Goal: Book appointment/travel/reservation

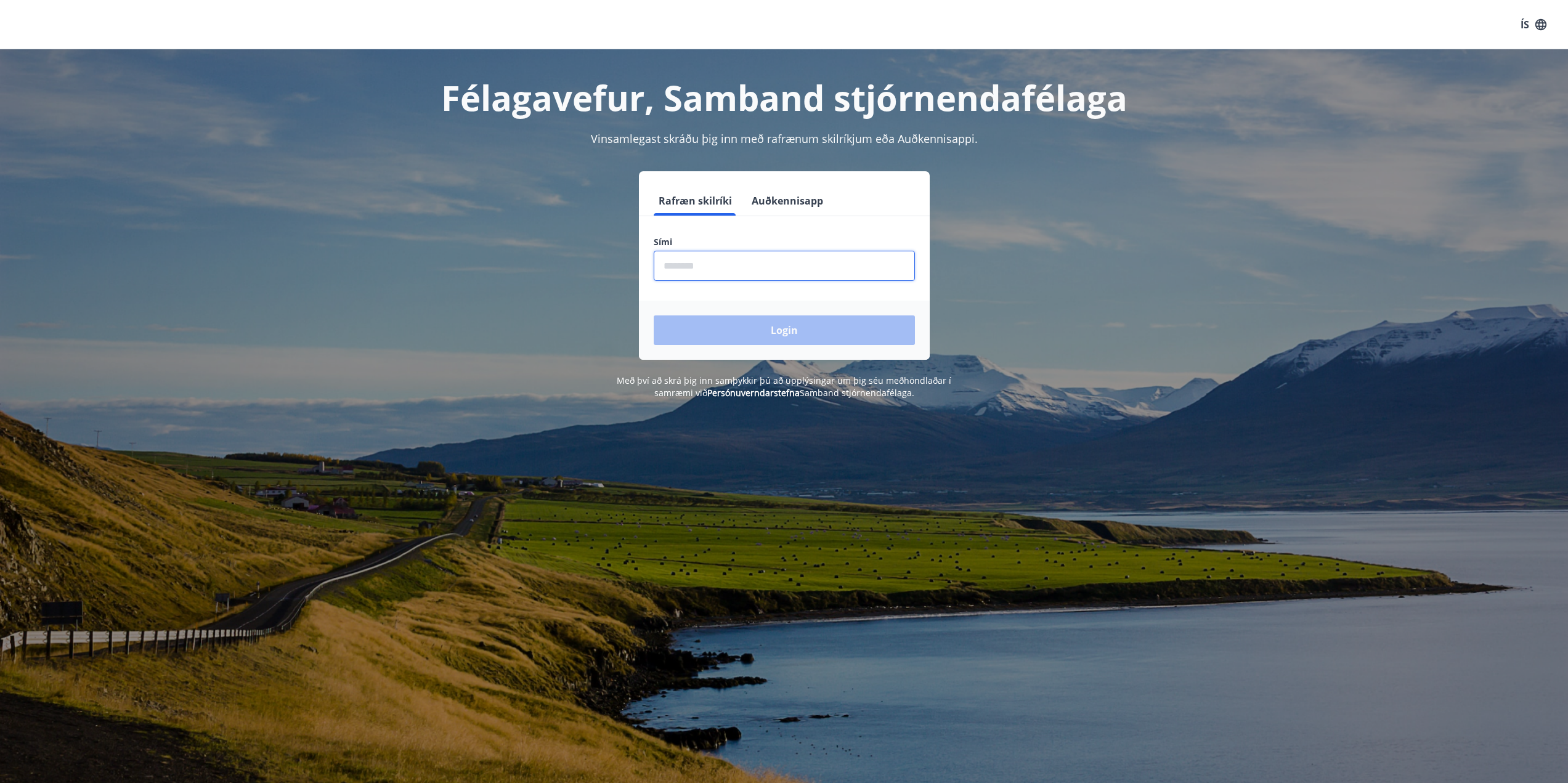
click at [702, 267] on input "phone" at bounding box center [784, 266] width 261 height 30
type input "********"
click at [768, 336] on button "Login" at bounding box center [784, 331] width 261 height 30
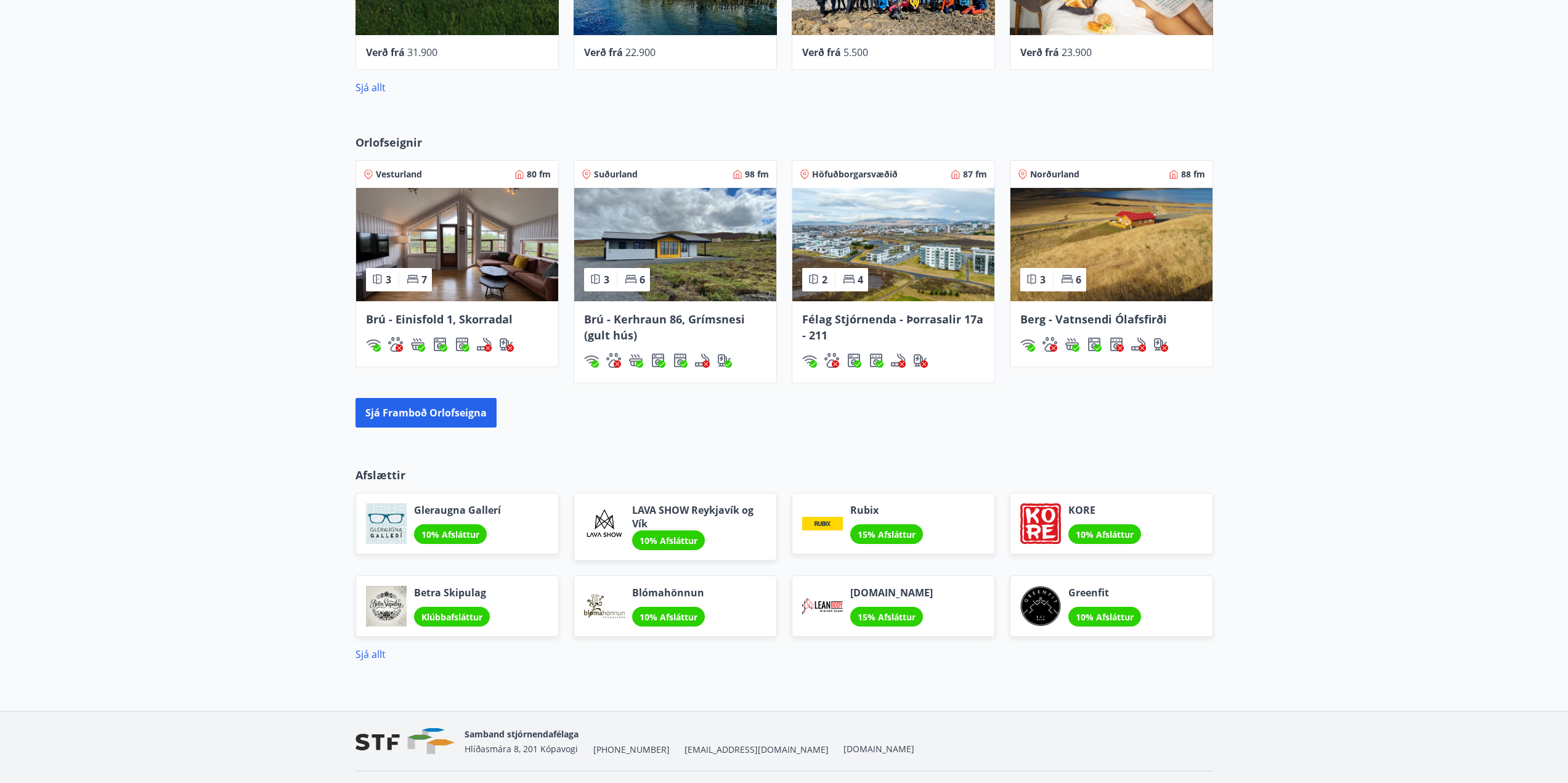
scroll to position [709, 0]
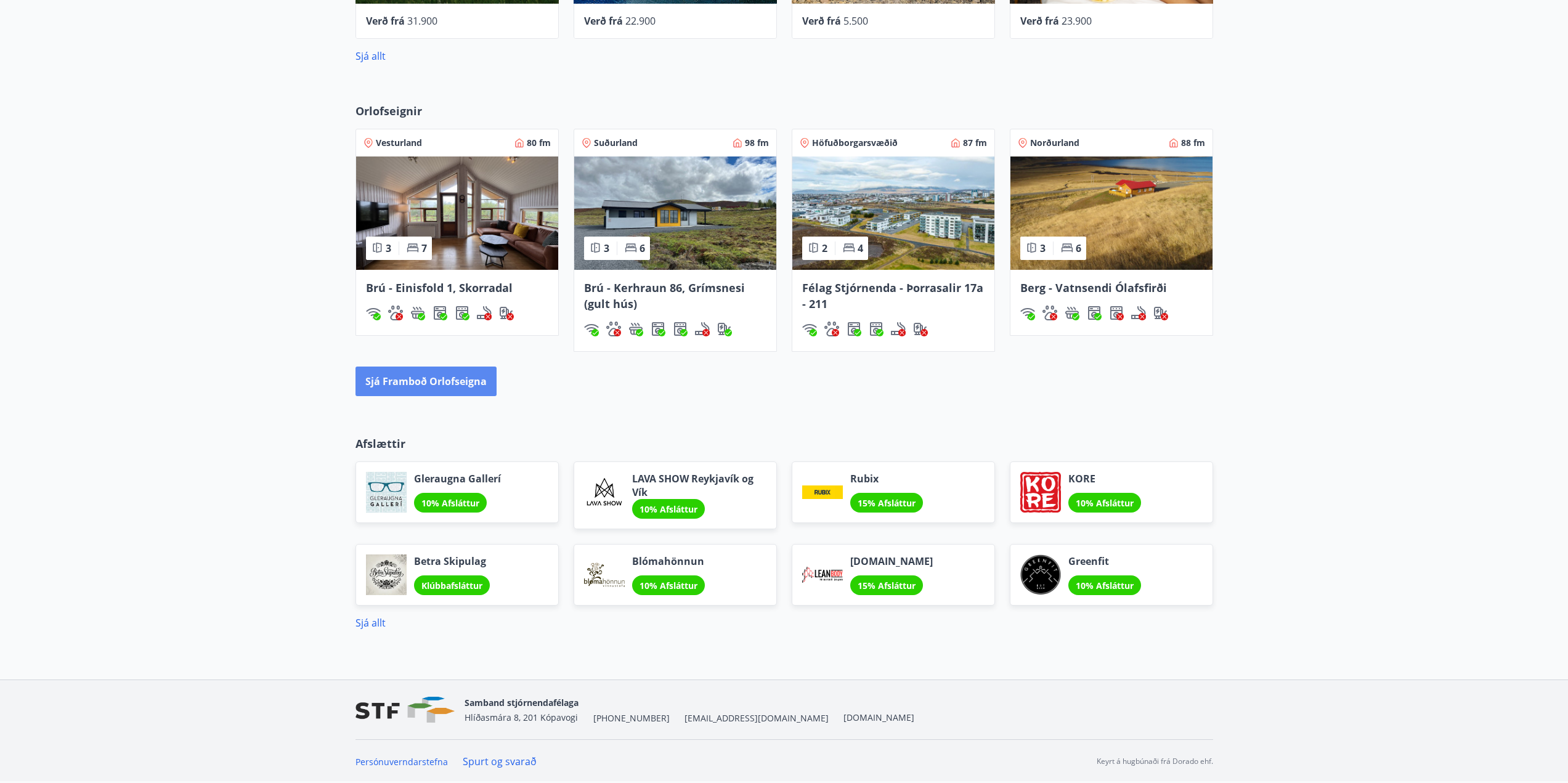
click at [408, 377] on button "Sjá framboð orlofseigna" at bounding box center [426, 381] width 141 height 30
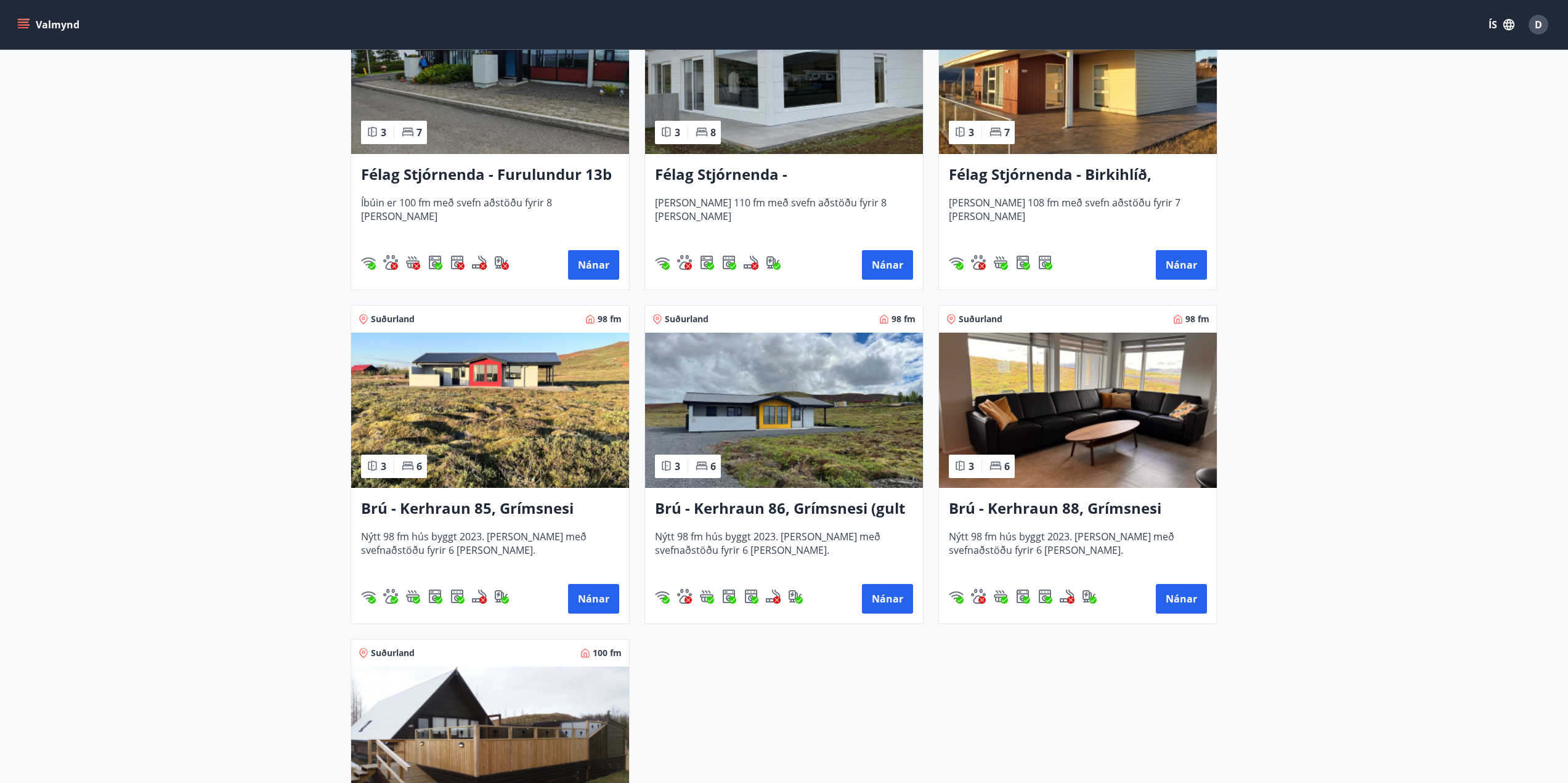
scroll to position [2986, 0]
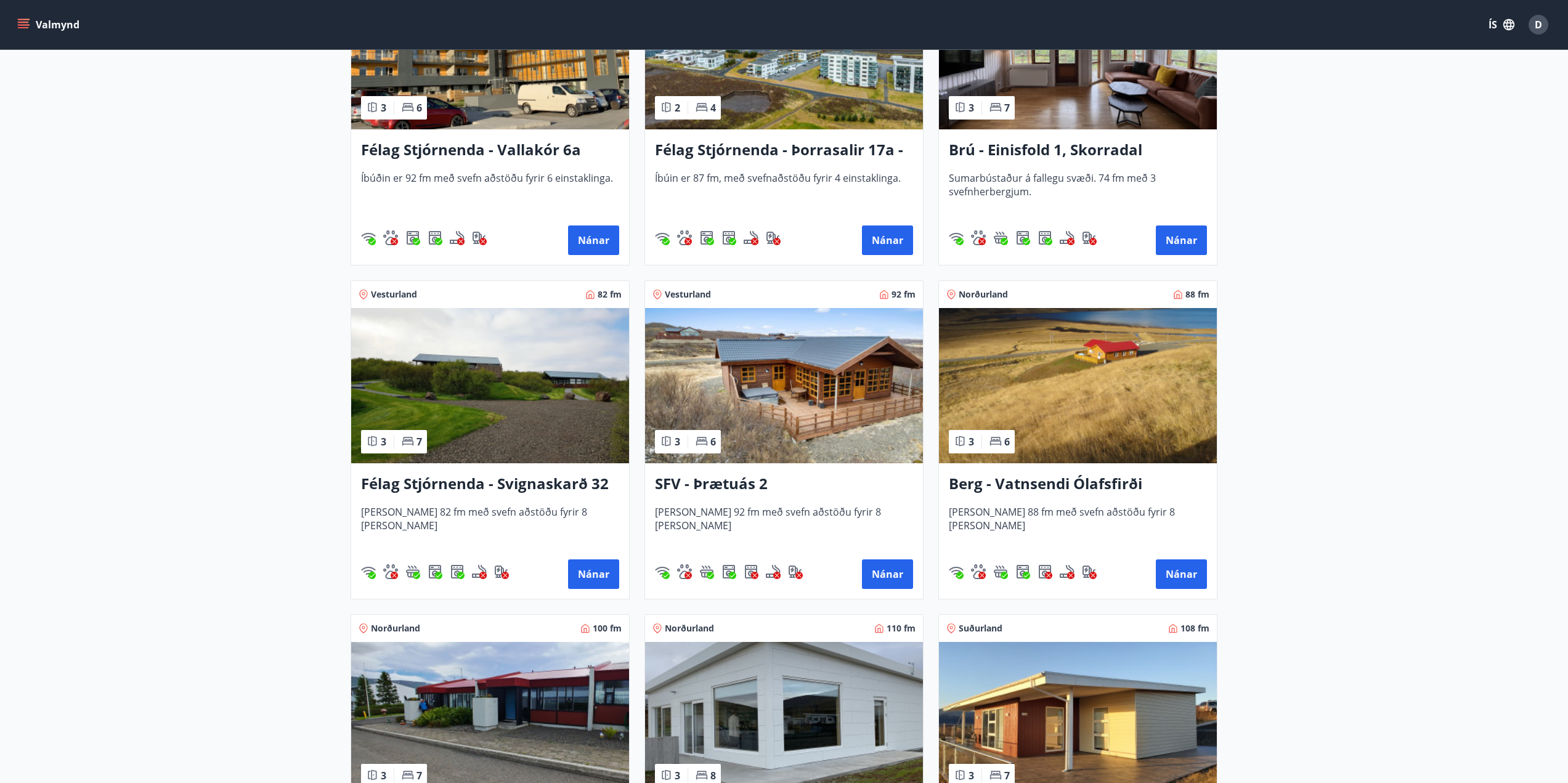
scroll to position [2001, 0]
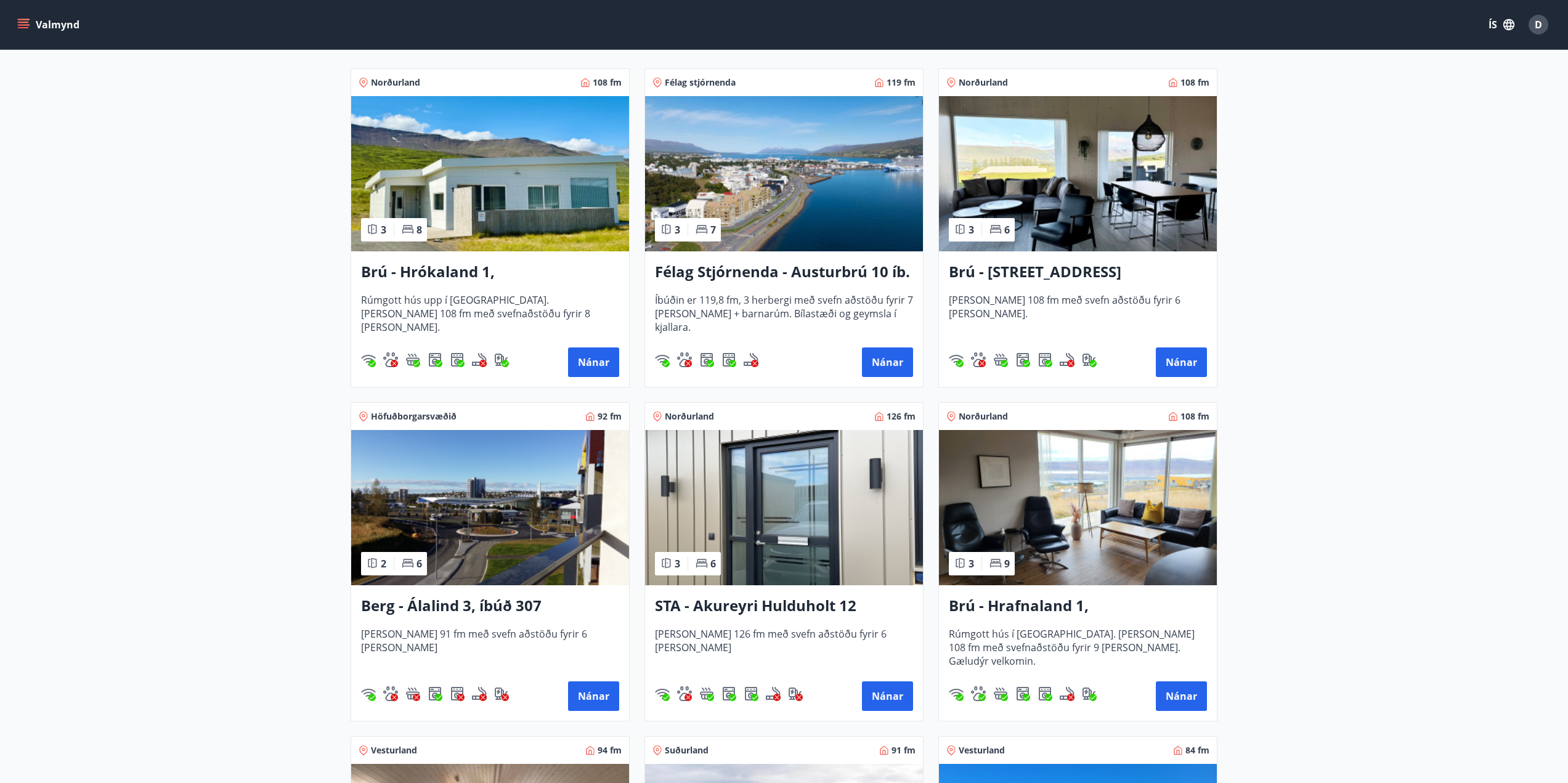
scroll to position [0, 0]
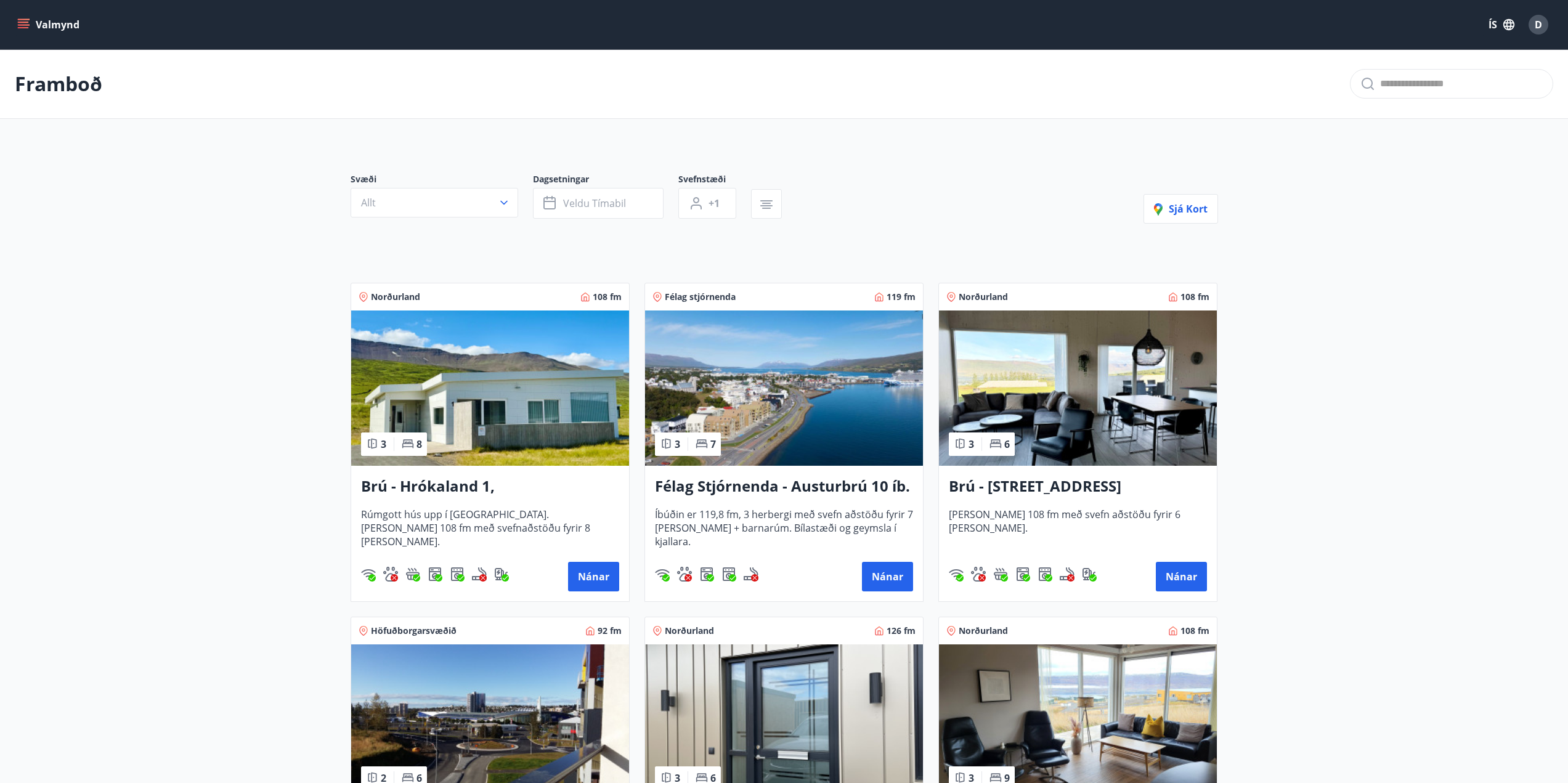
click at [18, 24] on icon "menu" at bounding box center [23, 24] width 12 height 12
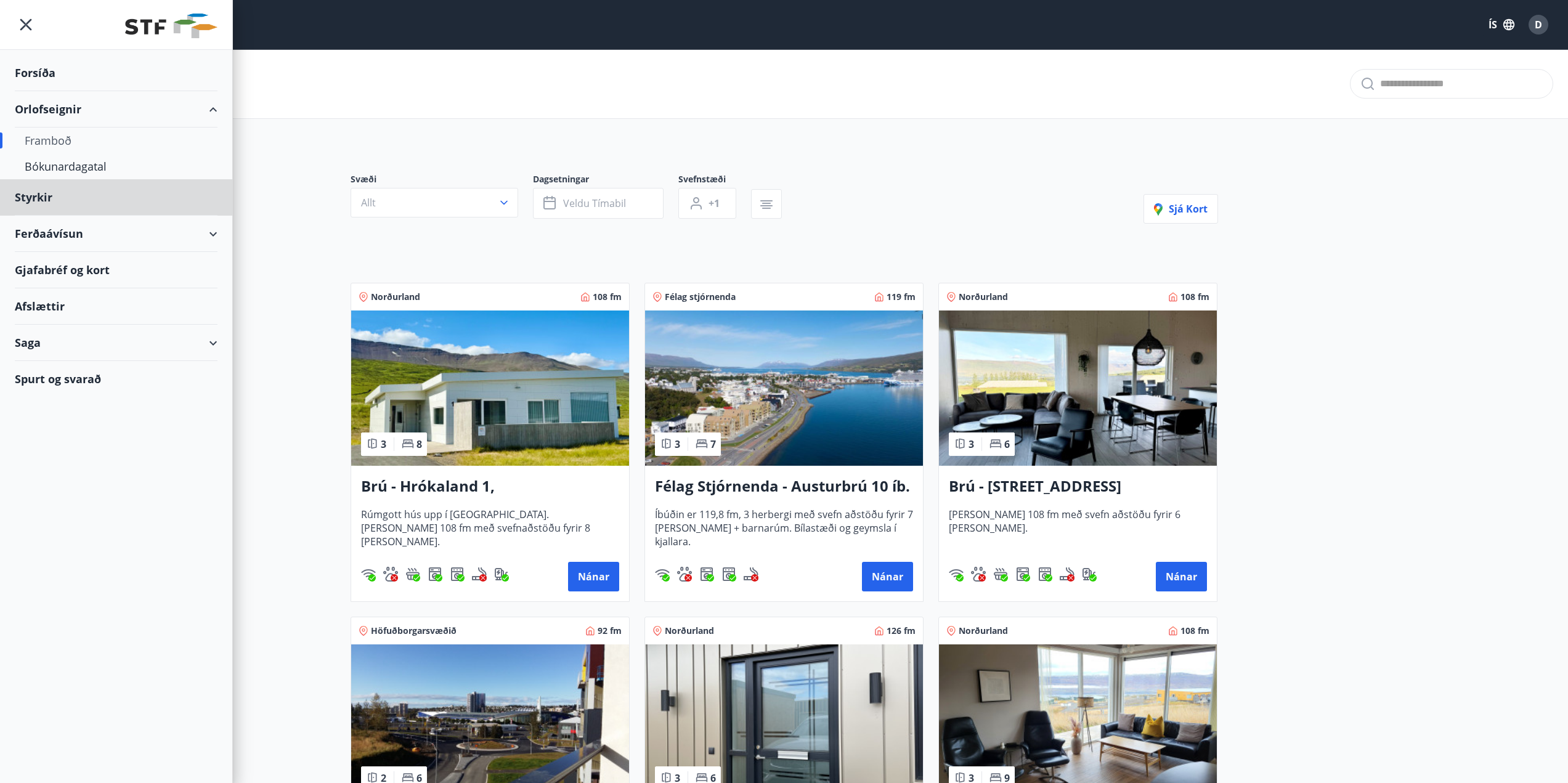
click at [37, 75] on div "Forsíða" at bounding box center [116, 73] width 203 height 36
